Goal: Transaction & Acquisition: Purchase product/service

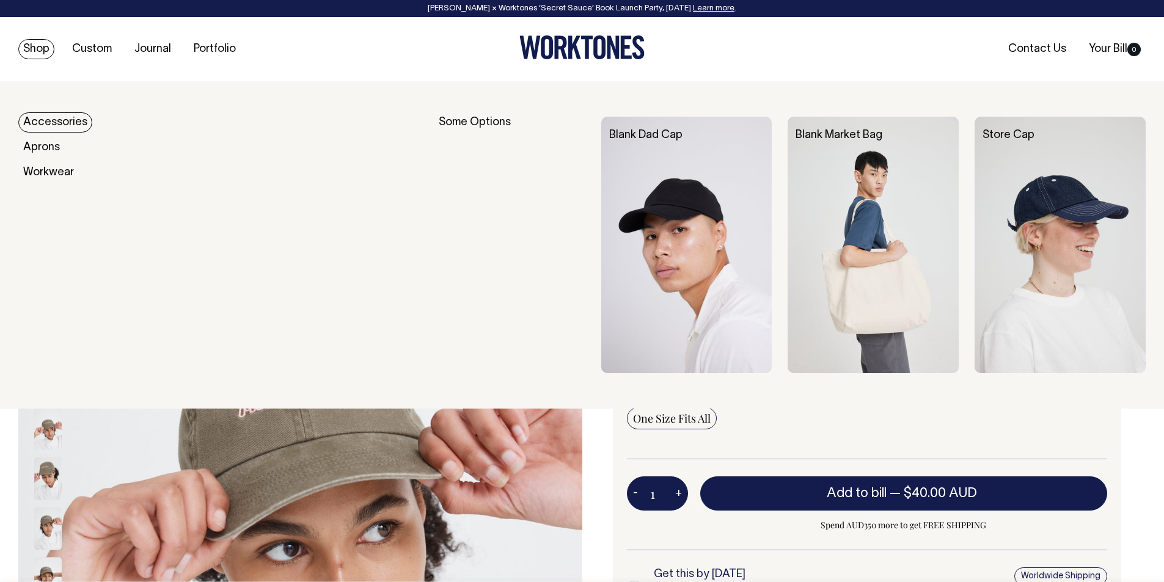
click at [42, 48] on link "Shop" at bounding box center [36, 49] width 36 height 20
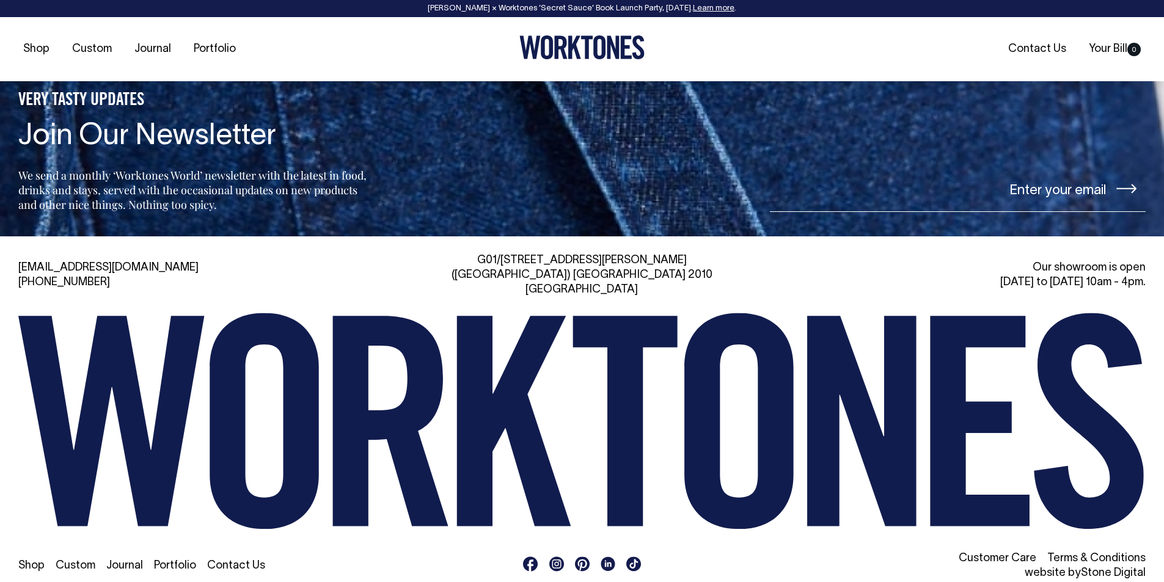
scroll to position [3179, 0]
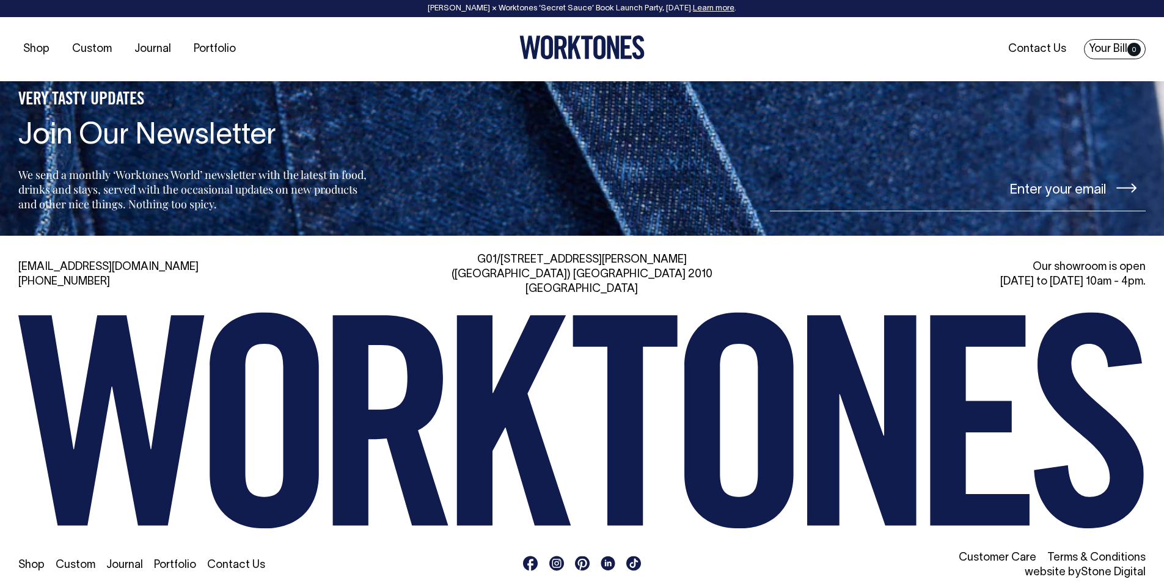
click at [1128, 47] on span "0" at bounding box center [1134, 49] width 13 height 13
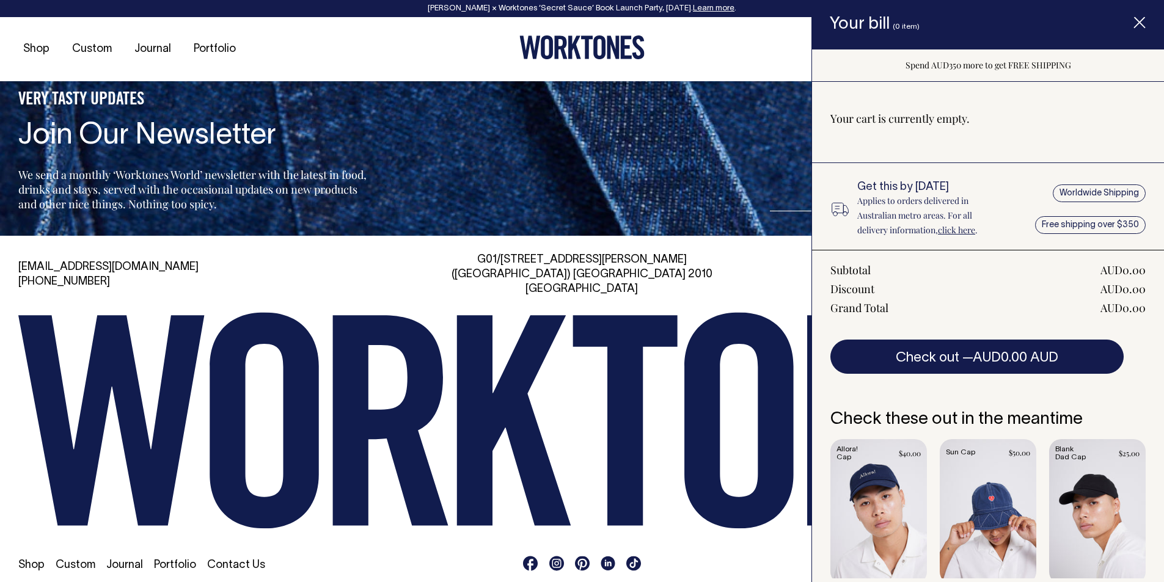
click at [1019, 145] on div "Your cart is currently empty." at bounding box center [988, 131] width 352 height 63
click at [1145, 20] on icon "Item added to your cart" at bounding box center [1140, 23] width 12 height 12
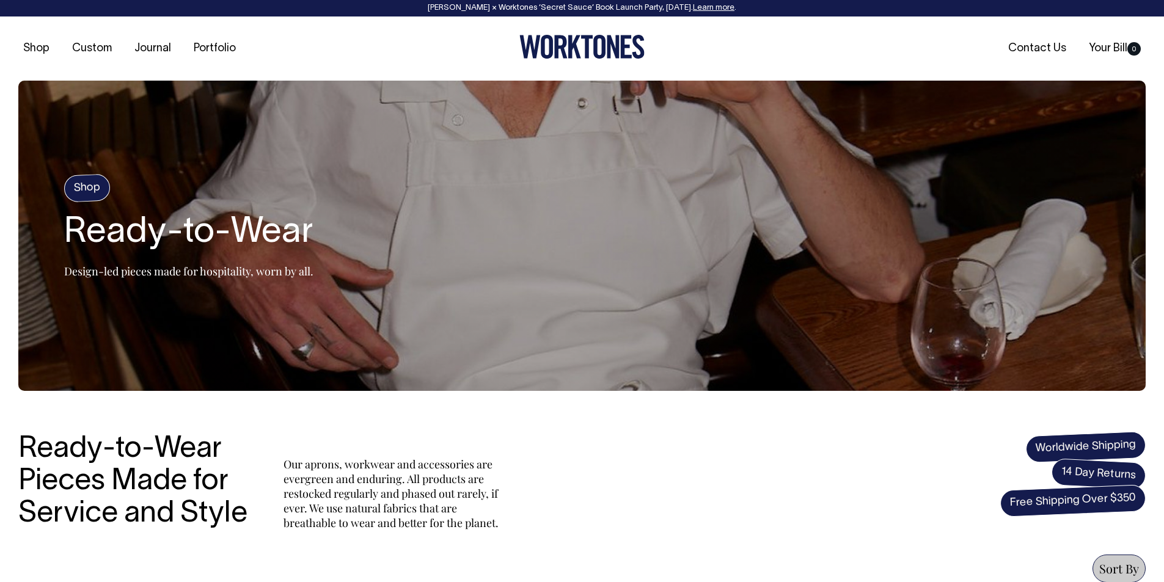
scroll to position [0, 0]
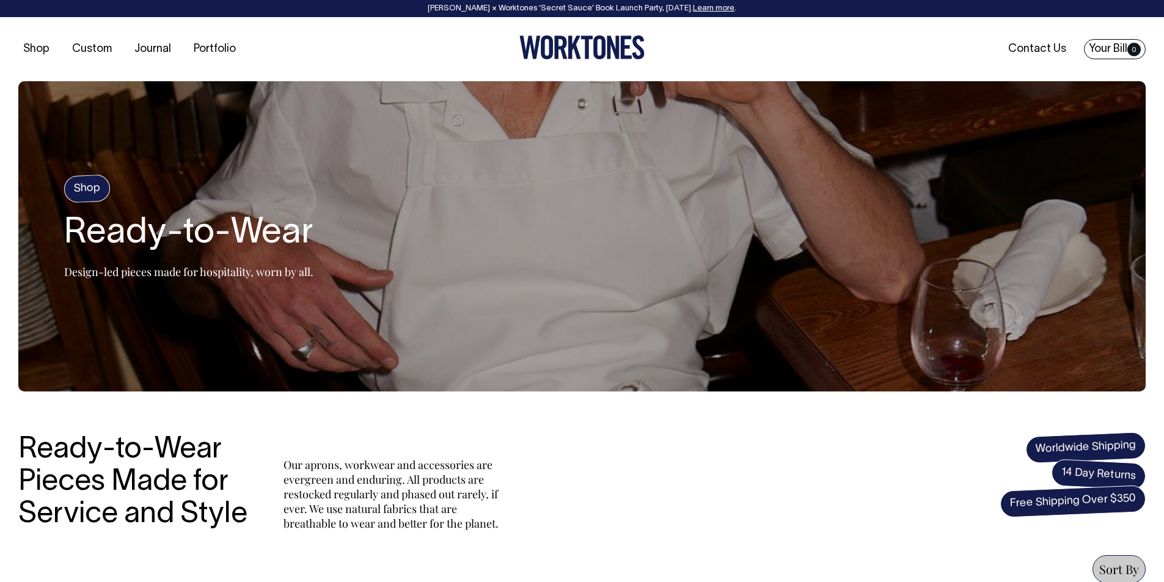
click at [1131, 52] on span "0" at bounding box center [1134, 49] width 13 height 13
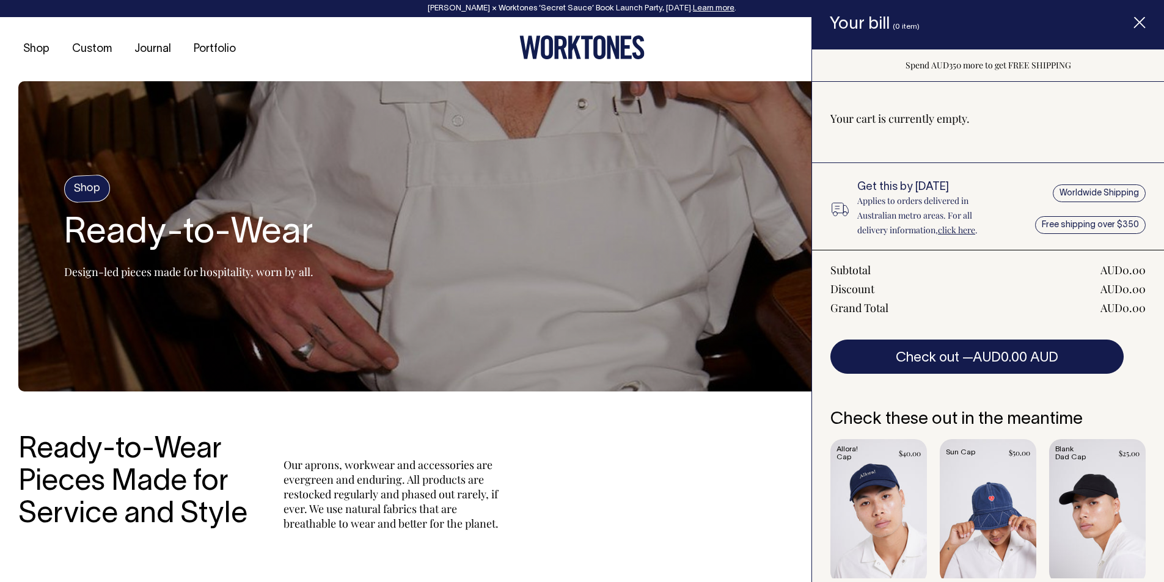
click at [721, 75] on div "Shop Custom Journal Portfolio Contact Us Your Bill 0" at bounding box center [582, 49] width 1164 height 64
click at [1149, 23] on span "Item added to your cart" at bounding box center [1139, 25] width 49 height 52
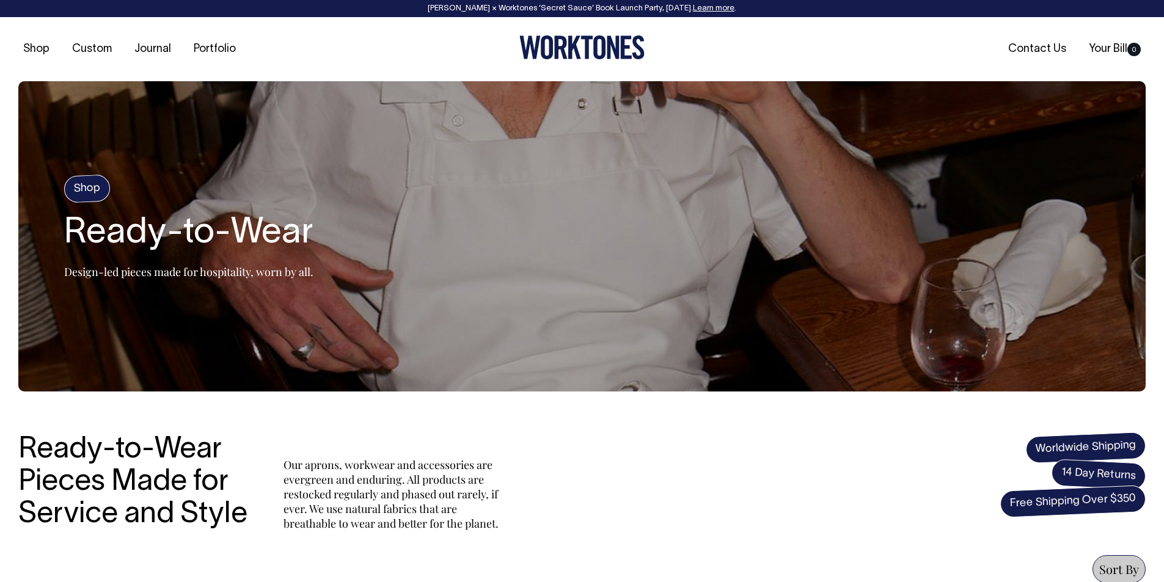
click at [449, 11] on div "[PERSON_NAME] × Worktones ‘Secret Sauce’ Book Launch Party, [DATE]. Learn more ." at bounding box center [582, 8] width 1140 height 9
